Goal: Navigation & Orientation: Find specific page/section

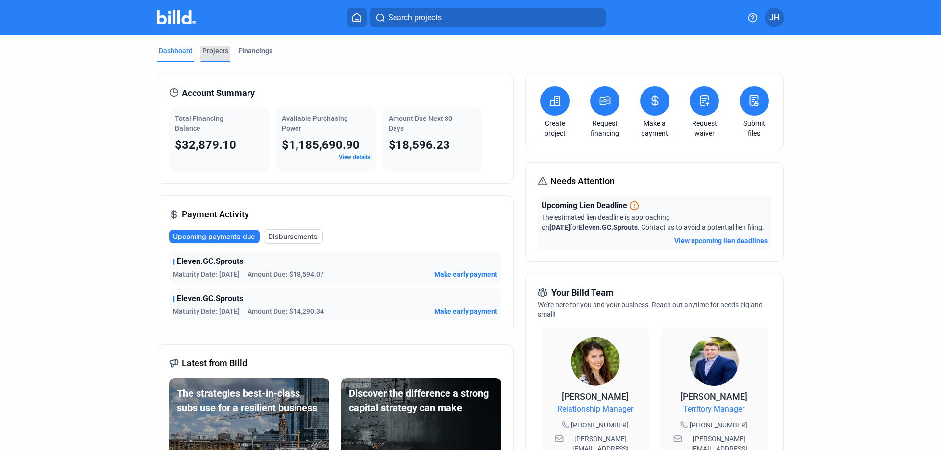
click at [216, 49] on div "Projects" at bounding box center [215, 51] width 26 height 10
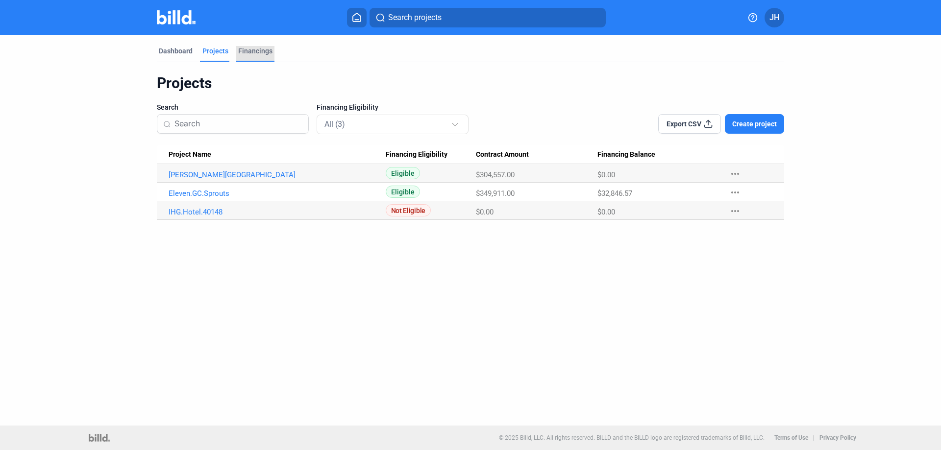
click at [265, 52] on div "Financings" at bounding box center [255, 51] width 34 height 10
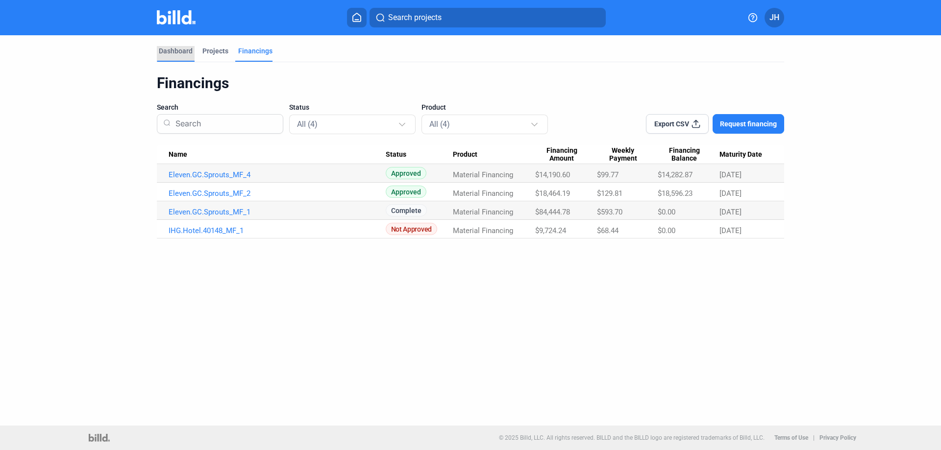
click at [171, 50] on div "Dashboard" at bounding box center [176, 51] width 34 height 10
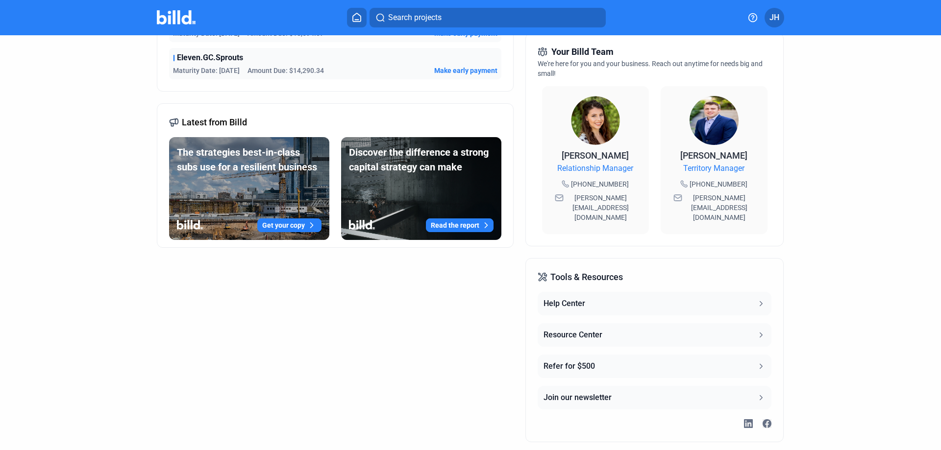
scroll to position [250, 0]
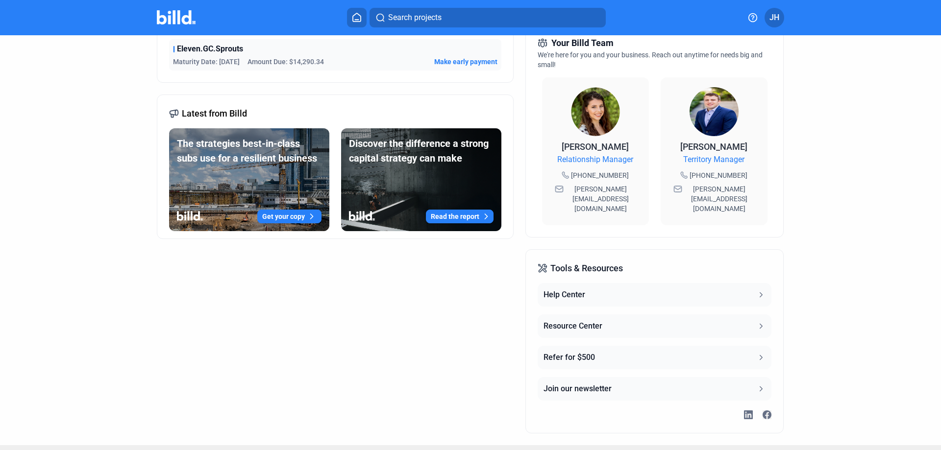
click at [570, 262] on span "Tools & Resources" at bounding box center [586, 269] width 73 height 14
click at [752, 283] on button "Help Center" at bounding box center [653, 295] width 233 height 24
click at [756, 385] on icon at bounding box center [760, 389] width 9 height 9
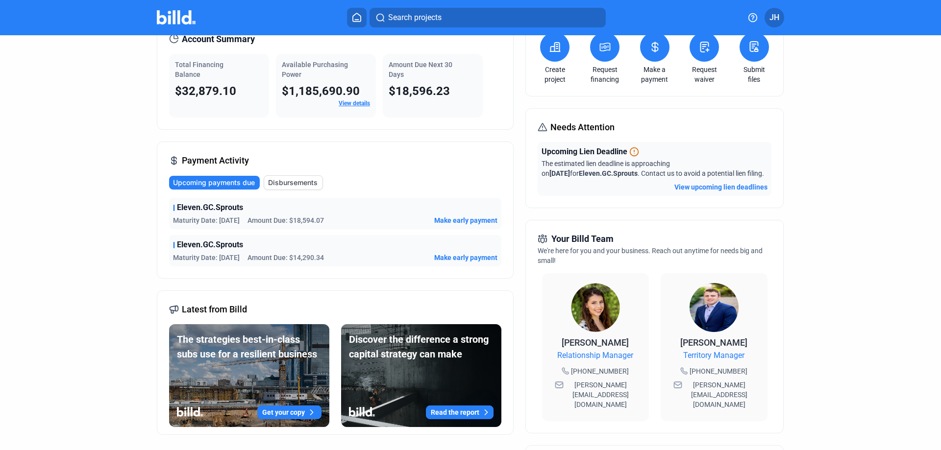
scroll to position [0, 0]
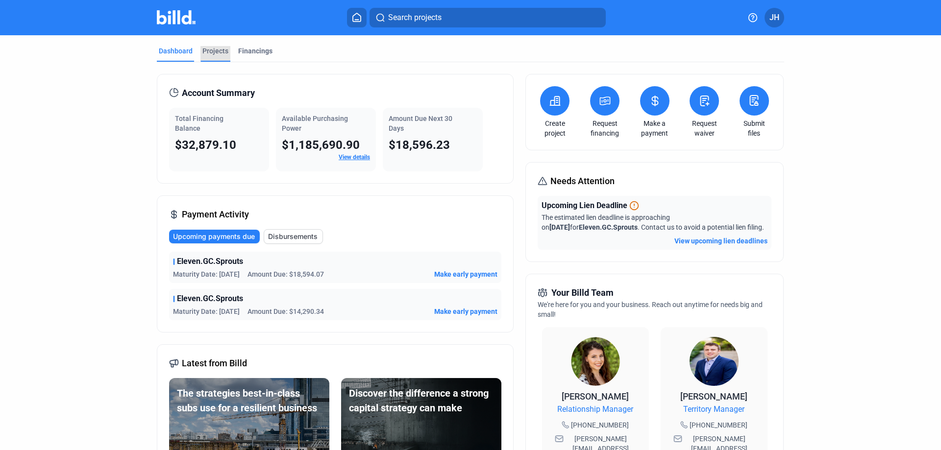
click at [206, 51] on div "Projects" at bounding box center [215, 51] width 26 height 10
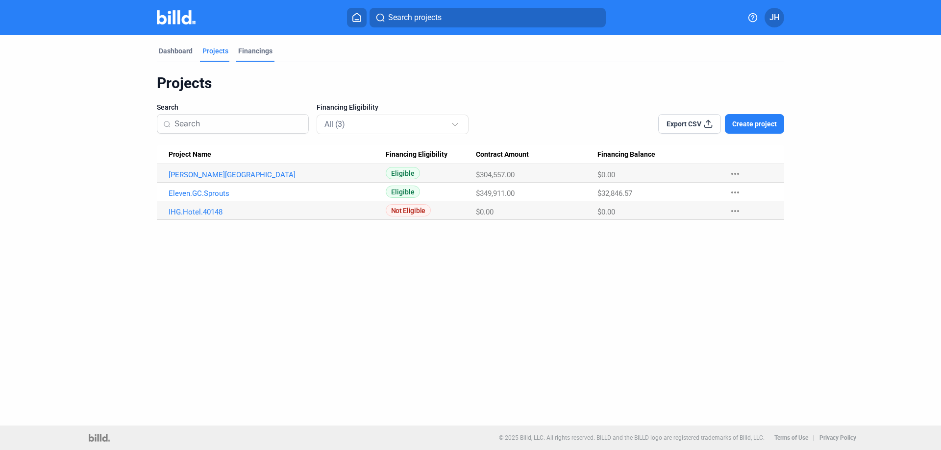
click at [249, 55] on div "Financings" at bounding box center [255, 51] width 34 height 10
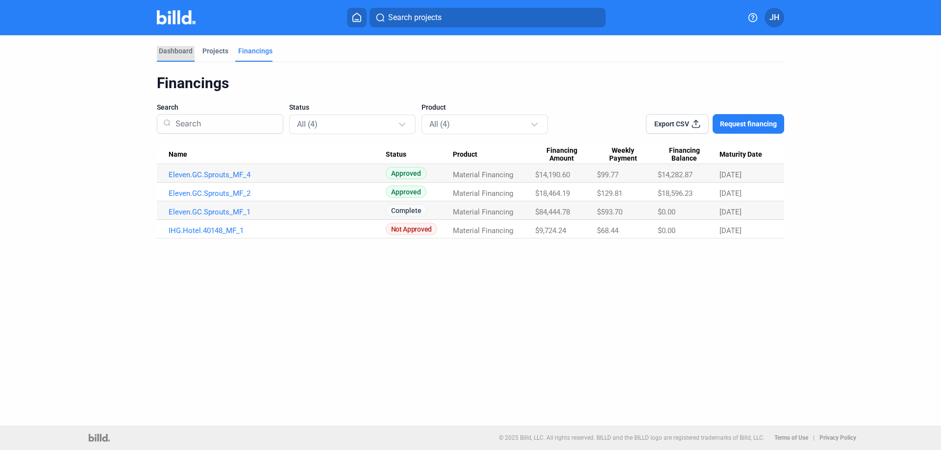
click at [176, 50] on div "Dashboard" at bounding box center [176, 51] width 34 height 10
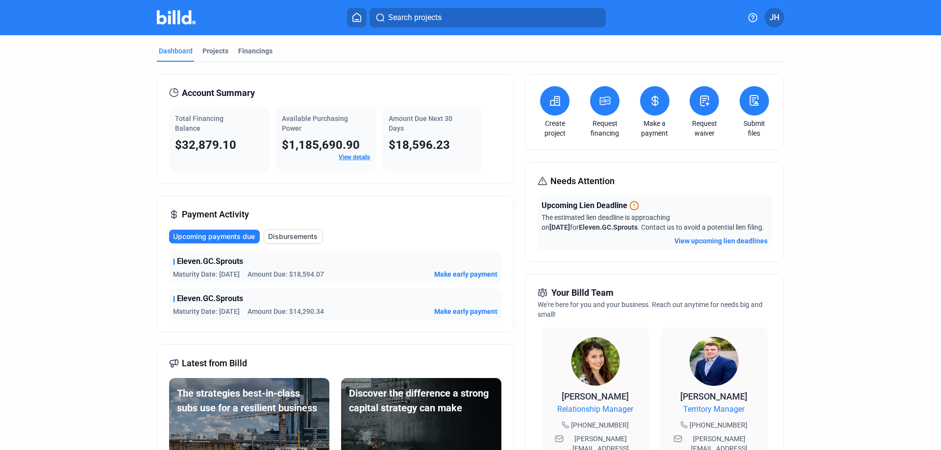
click at [350, 8] on button at bounding box center [357, 18] width 20 height 20
click at [360, 16] on icon at bounding box center [357, 17] width 8 height 8
click at [435, 17] on span "Search projects" at bounding box center [414, 18] width 53 height 12
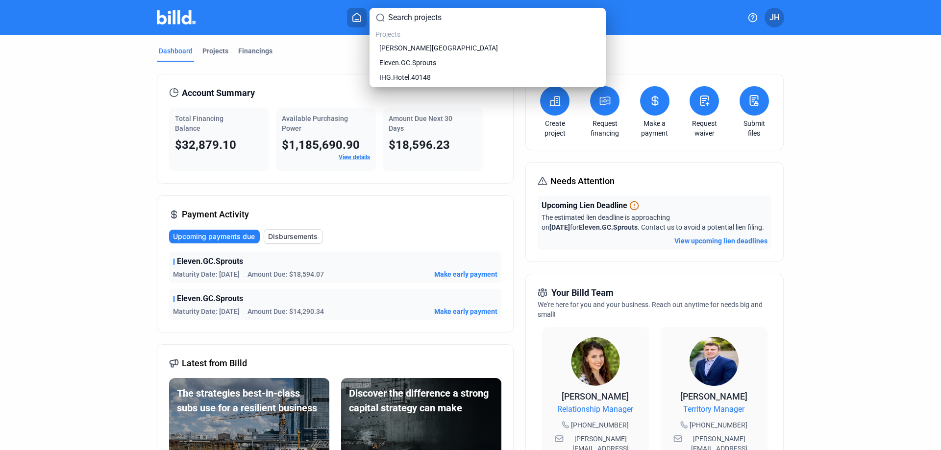
click at [801, 175] on div at bounding box center [470, 225] width 941 height 450
